Goal: Task Accomplishment & Management: Complete application form

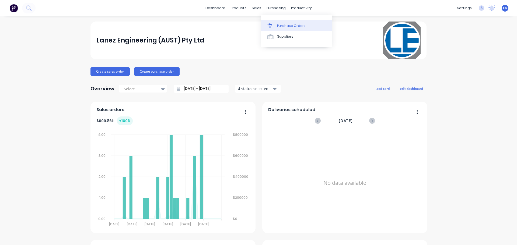
click at [276, 29] on link "Purchase Orders" at bounding box center [296, 25] width 71 height 11
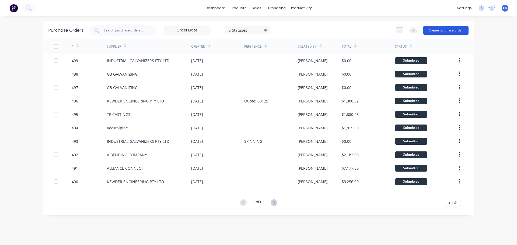
click at [447, 29] on button "Create purchase order" at bounding box center [445, 30] width 45 height 9
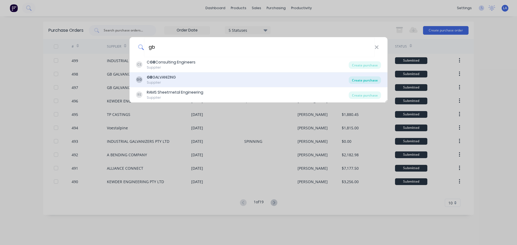
type input "gb"
click at [359, 81] on div "Create purchase" at bounding box center [364, 80] width 32 height 8
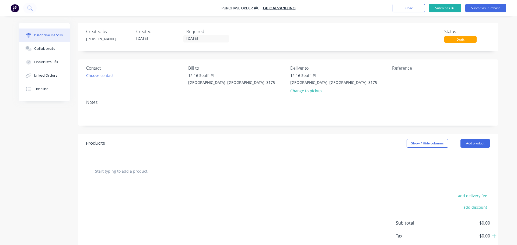
click at [111, 168] on input "text" at bounding box center [149, 171] width 108 height 11
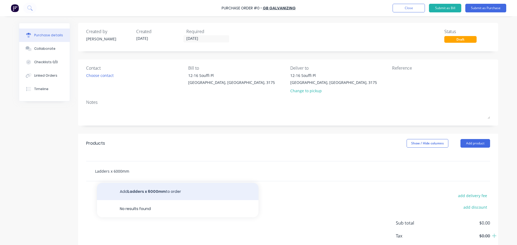
type input "Ladders x 6000mm"
click at [140, 198] on button "Add Ladders x 6000mm to order" at bounding box center [177, 191] width 161 height 17
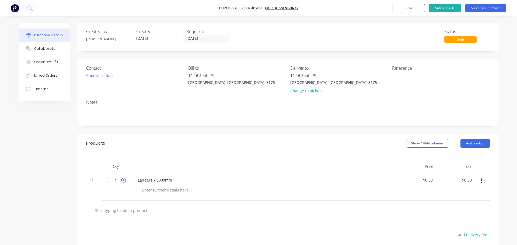
click at [123, 182] on icon at bounding box center [123, 180] width 5 height 5
type input "2"
click at [130, 212] on input "text" at bounding box center [149, 210] width 108 height 11
type input "B"
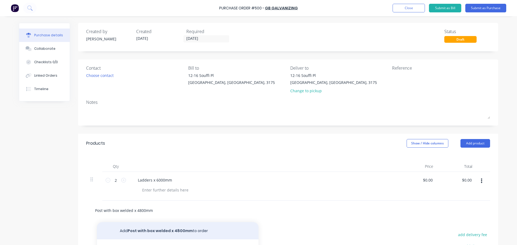
type input "Post with box welded x 4800mm"
click at [139, 225] on button "Add Post with box welded x 4800mm to order" at bounding box center [177, 230] width 161 height 17
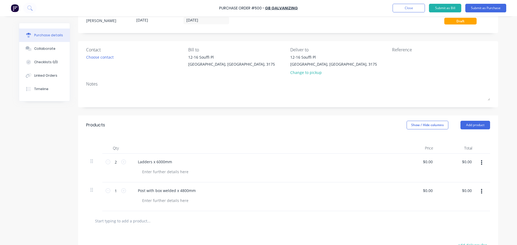
scroll to position [54, 0]
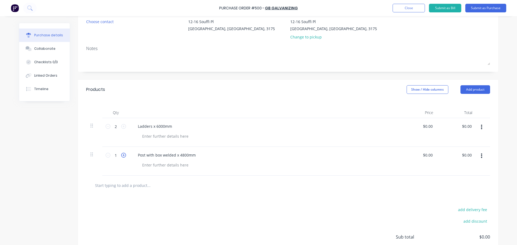
click at [123, 157] on icon at bounding box center [123, 155] width 5 height 5
type input "2"
click at [129, 183] on input "text" at bounding box center [149, 185] width 108 height 11
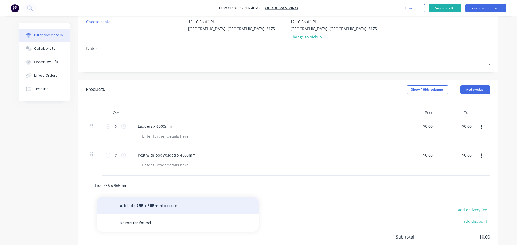
type input "Lids 755 x 365mm"
click at [144, 202] on button "Add Lids 755 x 365mm to order" at bounding box center [177, 205] width 161 height 17
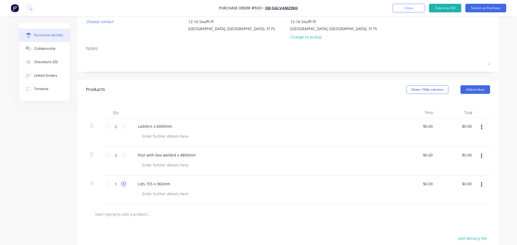
click at [121, 184] on icon at bounding box center [123, 184] width 5 height 5
type input "2"
click at [124, 209] on input "text" at bounding box center [149, 214] width 108 height 11
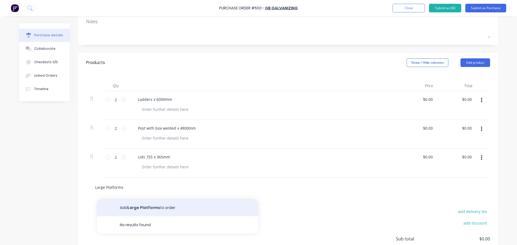
type input "Large Platforms"
click at [138, 209] on button "Add Large Platforms to order" at bounding box center [177, 207] width 161 height 17
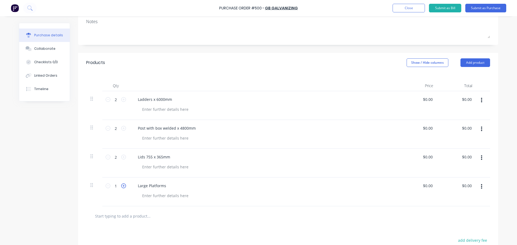
click at [121, 187] on icon at bounding box center [123, 185] width 5 height 5
type input "2"
click at [129, 222] on div at bounding box center [288, 216] width 404 height 20
click at [132, 216] on input "text" at bounding box center [149, 216] width 108 height 11
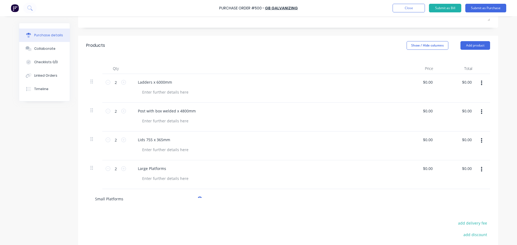
scroll to position [108, 0]
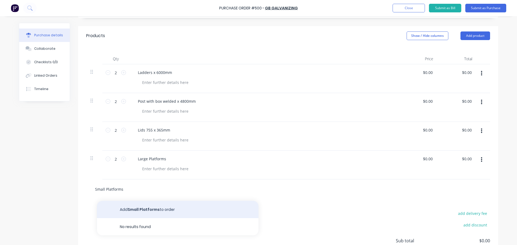
type input "Small Platforms"
click at [139, 206] on button "Add Small Platforms to order" at bounding box center [177, 209] width 161 height 17
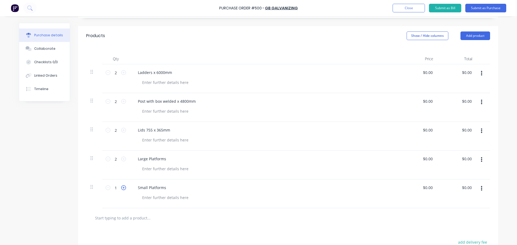
click at [121, 189] on icon at bounding box center [123, 187] width 5 height 5
type input "2"
click at [129, 222] on input "text" at bounding box center [149, 218] width 108 height 11
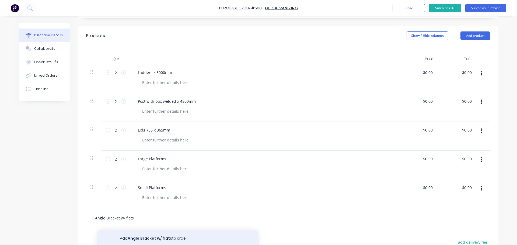
type input "Angle Bracket w/ flats"
click at [137, 234] on button "Add Angle Bracket w/ flats to order" at bounding box center [177, 238] width 161 height 17
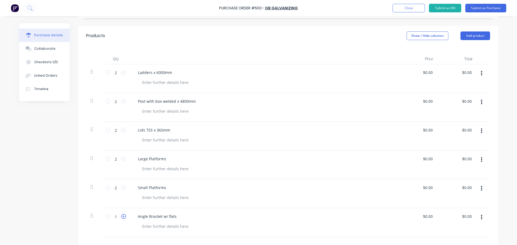
click at [121, 217] on icon at bounding box center [123, 216] width 5 height 5
type input "2"
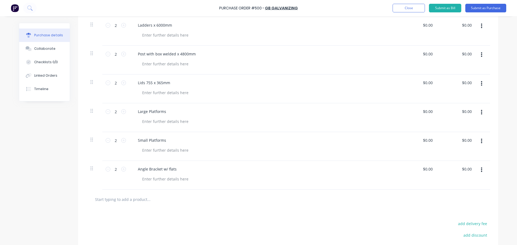
scroll to position [161, 0]
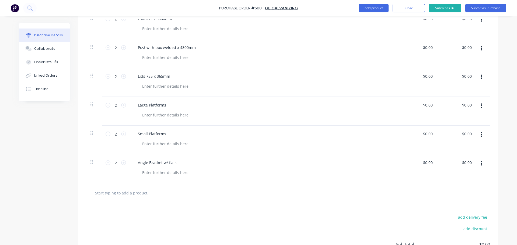
click at [145, 197] on input "text" at bounding box center [149, 193] width 108 height 11
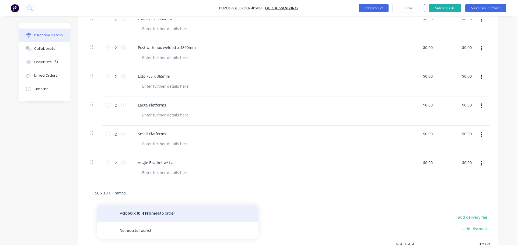
type input "50 x 10 H Frames"
click at [159, 211] on button "Add 50 x 10 H Frames to order" at bounding box center [177, 213] width 161 height 17
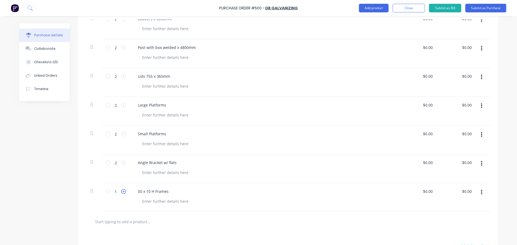
click at [121, 190] on icon at bounding box center [123, 191] width 5 height 5
type input "2"
click at [135, 222] on input "text" at bounding box center [149, 221] width 108 height 11
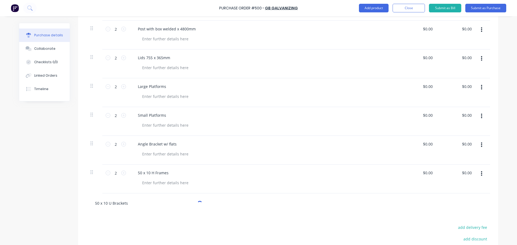
scroll to position [188, 0]
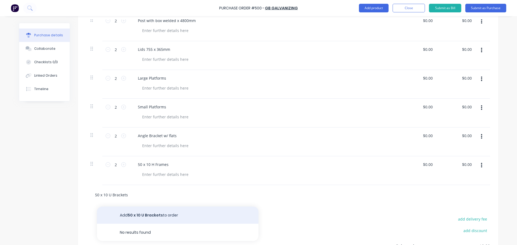
type input "50 x 10 U Brackets"
click at [143, 209] on button "Add 50 x 10 U Brackets to order" at bounding box center [177, 215] width 161 height 17
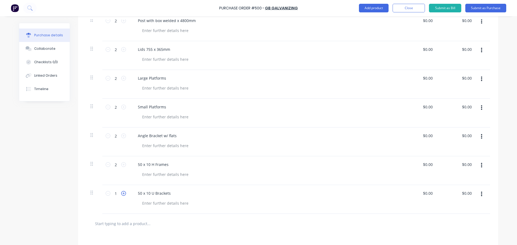
click at [123, 192] on icon at bounding box center [123, 193] width 5 height 5
type input "2"
click at [128, 221] on input "text" at bounding box center [149, 223] width 108 height 11
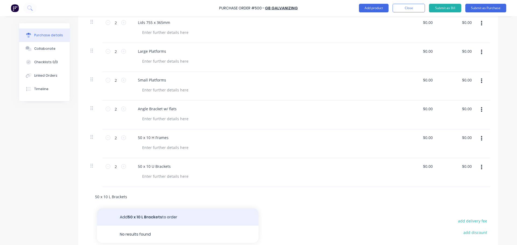
type input "50 x 10 L Brackets"
click at [142, 214] on button "Add 50 x 10 L Brackets to order" at bounding box center [177, 217] width 161 height 17
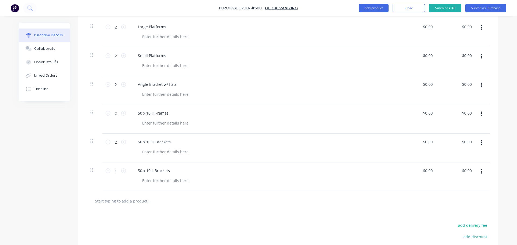
scroll to position [269, 0]
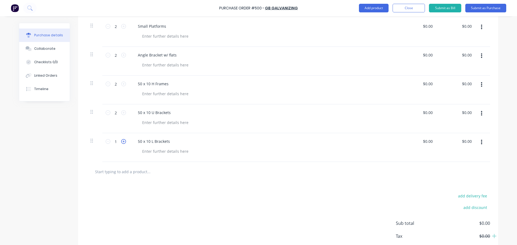
click at [122, 140] on icon at bounding box center [123, 141] width 5 height 5
type input "2"
click at [127, 170] on input "text" at bounding box center [149, 171] width 108 height 11
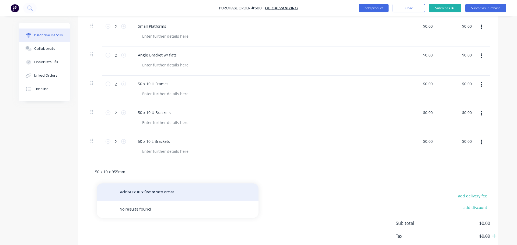
type input "50 x 10 x 955mm"
click at [136, 191] on button "Add 50 x 10 x 955mm to order" at bounding box center [177, 191] width 161 height 17
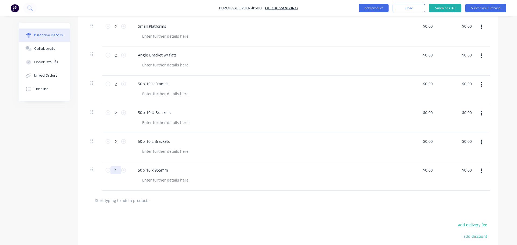
click at [117, 171] on input "1" at bounding box center [115, 170] width 11 height 8
type input "4"
click at [126, 202] on input "text" at bounding box center [149, 200] width 108 height 11
type input "50 x 10 x 675mm"
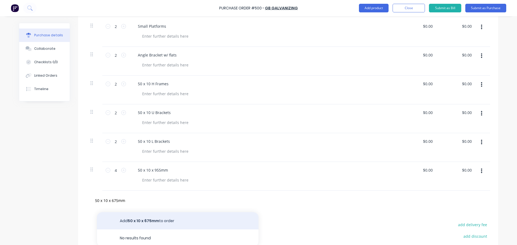
drag, startPoint x: 141, startPoint y: 212, endPoint x: 143, endPoint y: 219, distance: 7.6
click at [143, 219] on button "Add 50 x 10 x 675mm to order" at bounding box center [177, 220] width 161 height 17
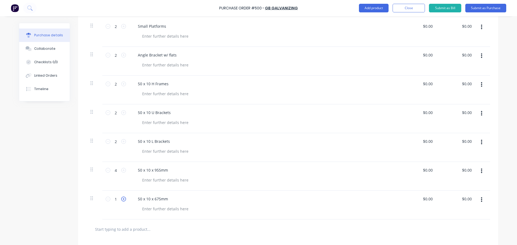
click at [121, 200] on icon at bounding box center [123, 199] width 5 height 5
type input "4"
click at [124, 227] on input "text" at bounding box center [149, 229] width 108 height 11
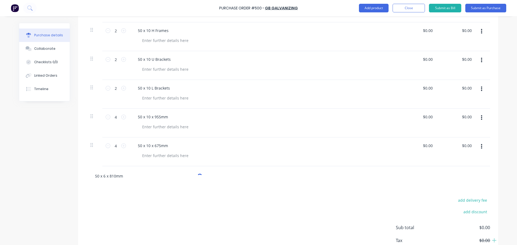
scroll to position [323, 0]
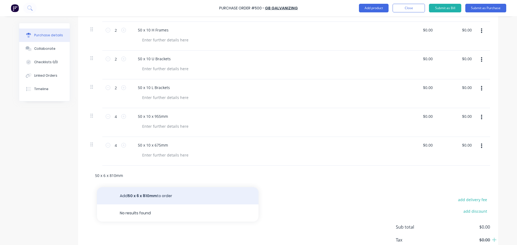
type input "50 x 6 x 810mm"
click at [135, 197] on button "Add 50 x 6 x 810mm to order" at bounding box center [177, 195] width 161 height 17
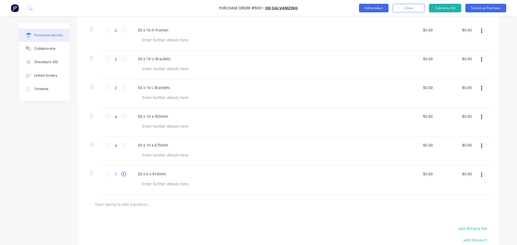
click at [121, 175] on icon at bounding box center [123, 174] width 5 height 5
type input "4"
click at [120, 202] on input "text" at bounding box center [149, 204] width 108 height 11
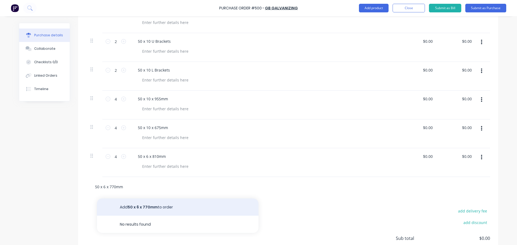
scroll to position [350, 0]
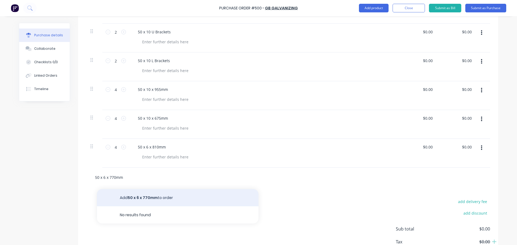
type input "50 x 6 x 770mm"
click at [134, 200] on button "Add 50 x 6 x 770mm to order" at bounding box center [177, 197] width 161 height 17
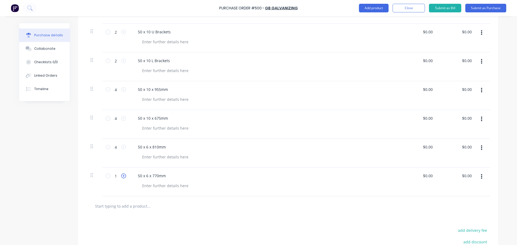
click at [121, 176] on icon at bounding box center [123, 176] width 5 height 5
click at [120, 202] on input "text" at bounding box center [149, 206] width 108 height 11
click at [107, 178] on icon at bounding box center [107, 176] width 5 height 5
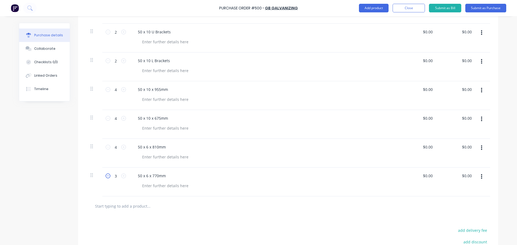
click at [107, 178] on icon at bounding box center [107, 176] width 5 height 5
type input "2"
click at [113, 208] on input "text" at bounding box center [149, 206] width 108 height 11
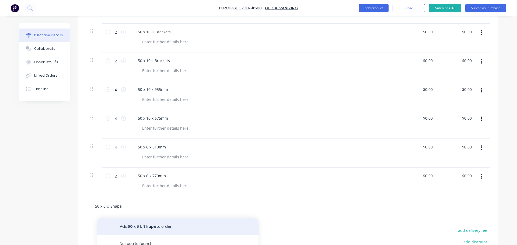
type input "50 x 6 U Shape"
click at [142, 228] on button "Add 50 x 6 U Shape to order" at bounding box center [177, 226] width 161 height 17
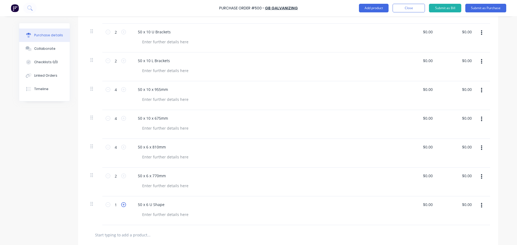
click at [122, 206] on icon at bounding box center [123, 204] width 5 height 5
type input "2"
click at [127, 235] on input "text" at bounding box center [149, 234] width 108 height 11
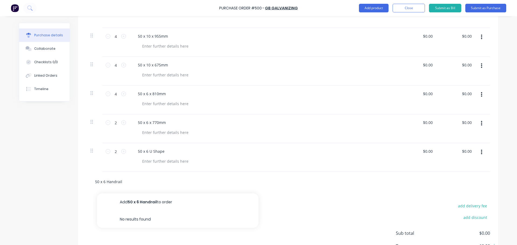
scroll to position [404, 0]
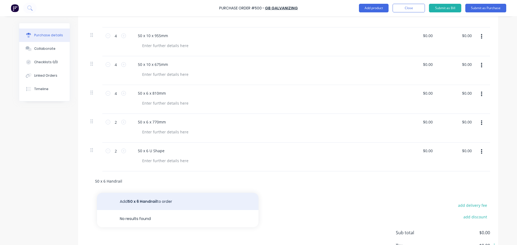
type input "50 x 6 Handrail"
click at [138, 199] on button "Add 50 x 6 Handrail to order" at bounding box center [177, 201] width 161 height 17
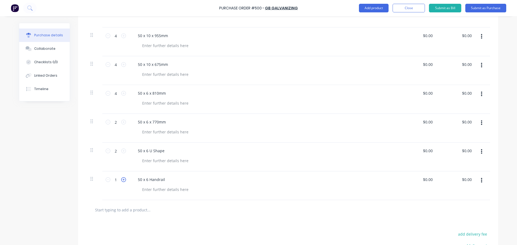
click at [123, 180] on icon at bounding box center [123, 179] width 5 height 5
type input "4"
click at [130, 211] on input "text" at bounding box center [149, 209] width 108 height 11
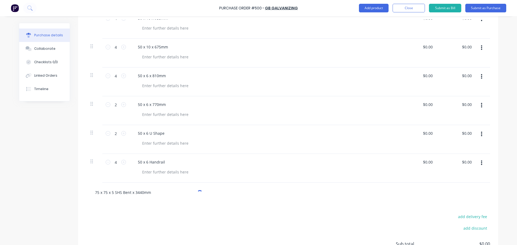
scroll to position [430, 0]
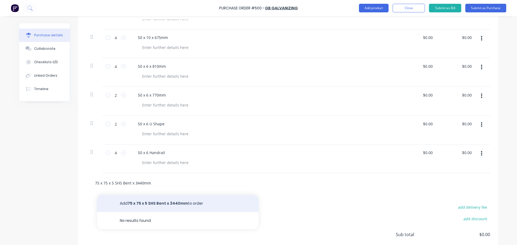
type input "75 x 75 x 5 SHS Bent x 3440mm"
click at [138, 200] on button "Add 75 x 75 x 5 SHS Bent x 3440mm to order" at bounding box center [177, 203] width 161 height 17
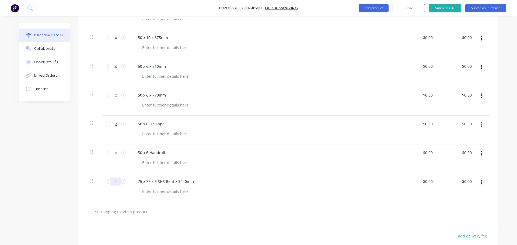
click at [112, 181] on input "1" at bounding box center [115, 182] width 11 height 8
type input "12"
click at [122, 212] on input "text" at bounding box center [149, 211] width 108 height 11
click at [122, 213] on input "75 x 75 x 5 SHS x Bent x" at bounding box center [149, 211] width 108 height 11
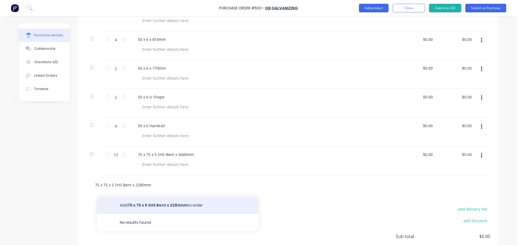
type input "75 x 75 x 5 SHS Bent x 2280mm"
click at [147, 204] on button "Add 75 x 75 x 5 SHS Bent x 2280mm to order" at bounding box center [177, 205] width 161 height 17
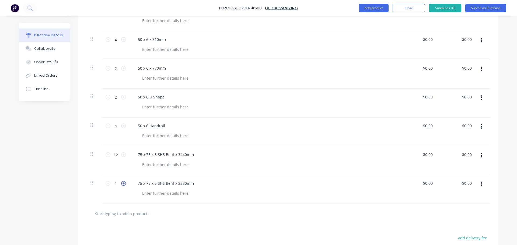
click at [121, 181] on icon at bounding box center [123, 183] width 5 height 5
click at [118, 183] on input "2" at bounding box center [115, 183] width 11 height 8
type input "72"
click at [125, 214] on input "text" at bounding box center [149, 213] width 108 height 11
type input "150NB Pip Brackets 840 - 1940mm"
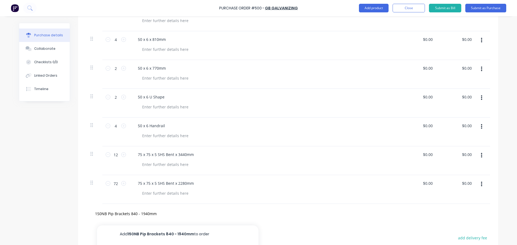
click at [141, 232] on button "Add 150NB Pip Brackets 840 - 1940mm to order" at bounding box center [177, 233] width 161 height 17
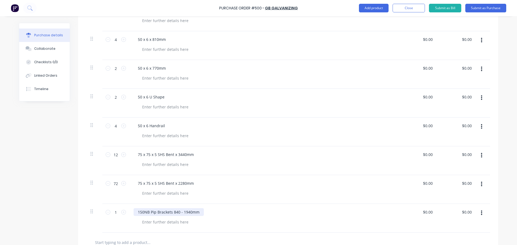
click at [154, 212] on div "150NB Pip Brackets 840 - 1940mm" at bounding box center [168, 212] width 70 height 8
click at [114, 212] on input "1" at bounding box center [115, 212] width 11 height 8
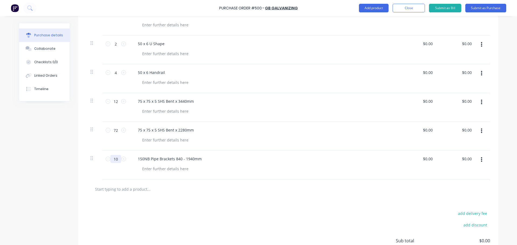
scroll to position [511, 0]
type input "10"
click at [122, 186] on input "text" at bounding box center [149, 188] width 108 height 11
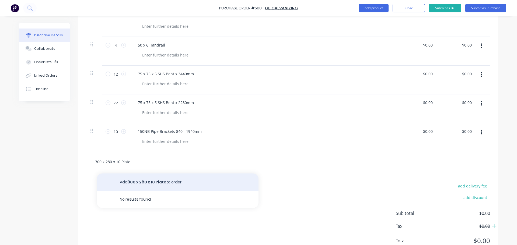
type input "300 x 280 x 10 Plate"
click at [135, 178] on button "Add 300 x 280 x 10 Plate to order" at bounding box center [177, 182] width 161 height 17
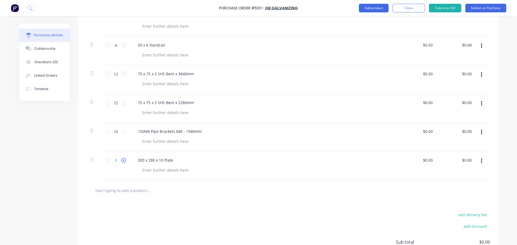
click at [122, 160] on icon at bounding box center [123, 160] width 5 height 5
type input "4"
click at [128, 191] on input "text" at bounding box center [149, 190] width 108 height 11
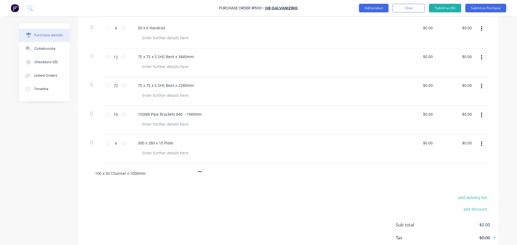
scroll to position [565, 0]
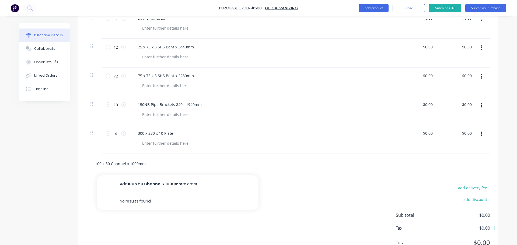
type input "100 x 50 Channel x 1000mm"
click at [157, 184] on button "Add 100 x 50 Channel x 1000mm to order" at bounding box center [177, 183] width 161 height 17
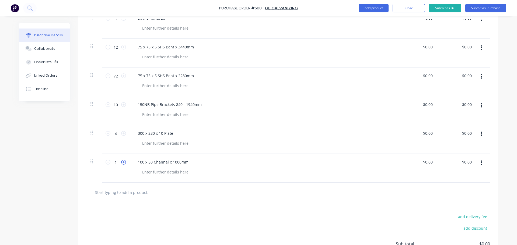
click at [121, 163] on icon at bounding box center [123, 162] width 5 height 5
type input "4"
click at [482, 5] on button "Submit as Purchase" at bounding box center [485, 8] width 41 height 9
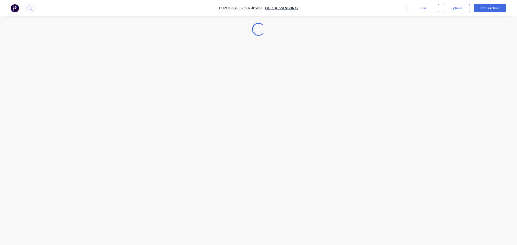
scroll to position [0, 0]
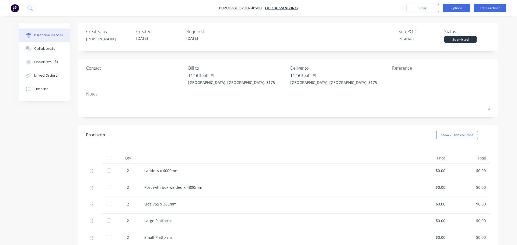
click at [458, 9] on button "Options" at bounding box center [456, 8] width 27 height 9
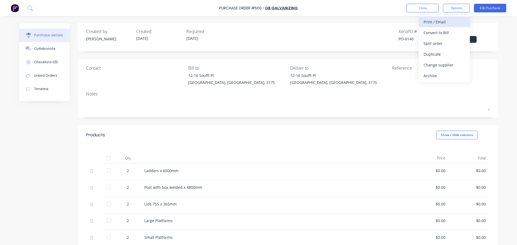
click at [454, 19] on div "Print / Email" at bounding box center [443, 22] width 41 height 8
click at [447, 40] on div "Without pricing" at bounding box center [443, 44] width 41 height 8
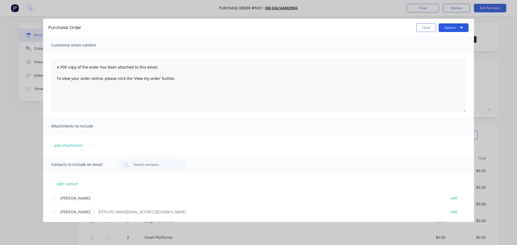
click at [450, 28] on button "Options" at bounding box center [453, 27] width 30 height 9
click at [448, 42] on div "Preview" at bounding box center [442, 41] width 41 height 8
